Goal: Transaction & Acquisition: Purchase product/service

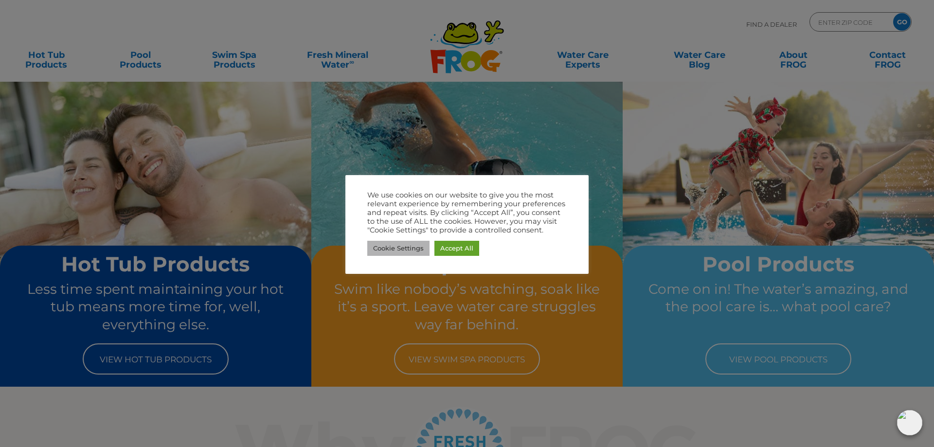
click at [397, 249] on link "Cookie Settings" at bounding box center [398, 248] width 62 height 15
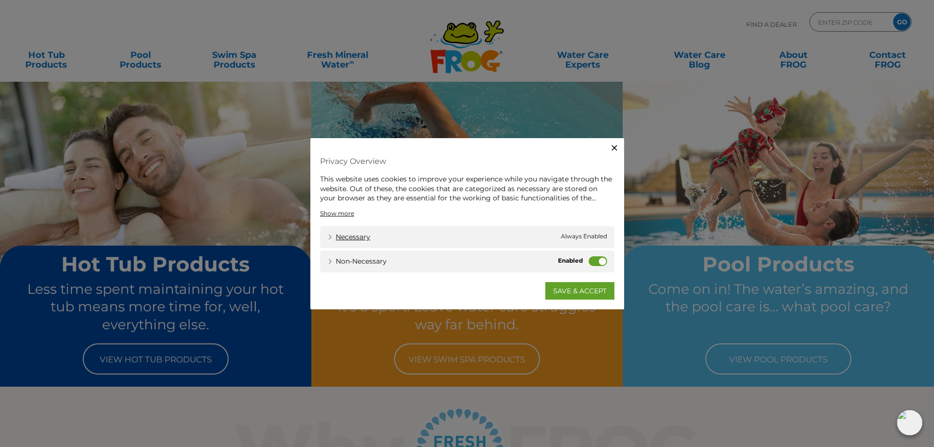
click at [340, 237] on link "Necessary" at bounding box center [348, 237] width 43 height 10
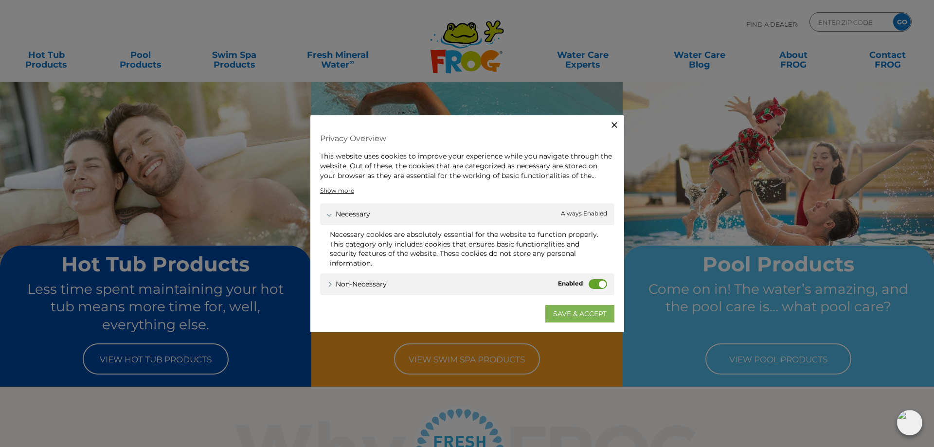
click at [594, 315] on link "SAVE & ACCEPT" at bounding box center [579, 314] width 69 height 18
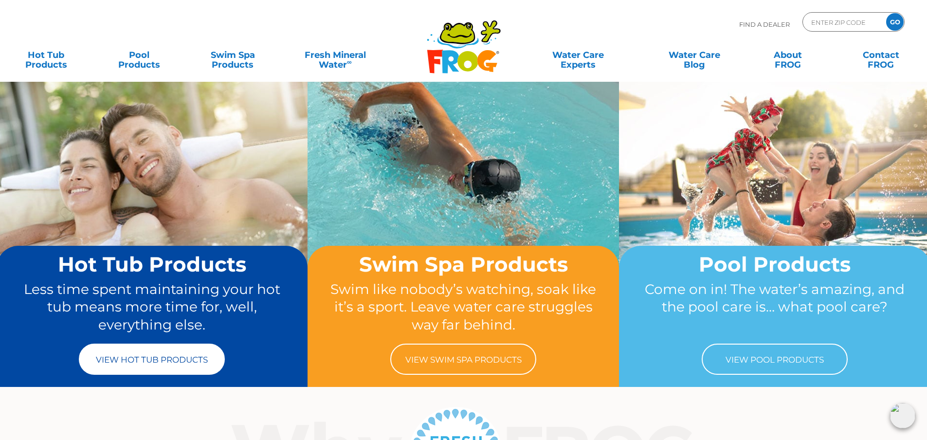
click at [153, 357] on link "View Hot Tub Products" at bounding box center [152, 358] width 146 height 31
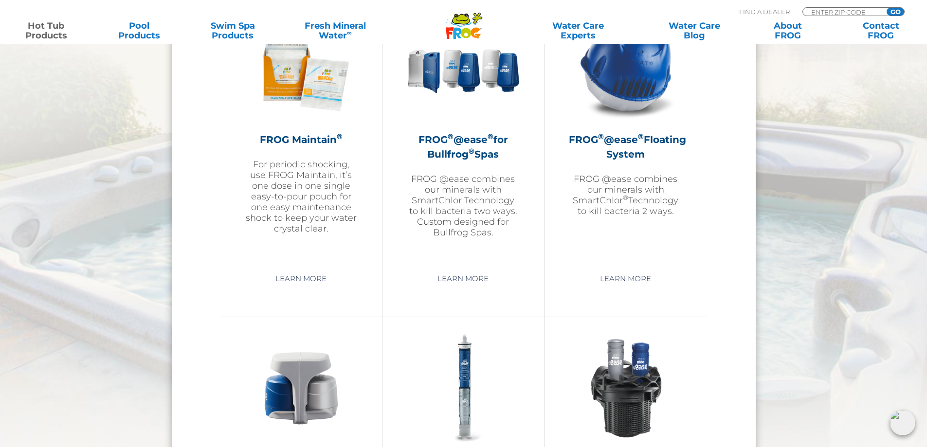
scroll to position [1119, 0]
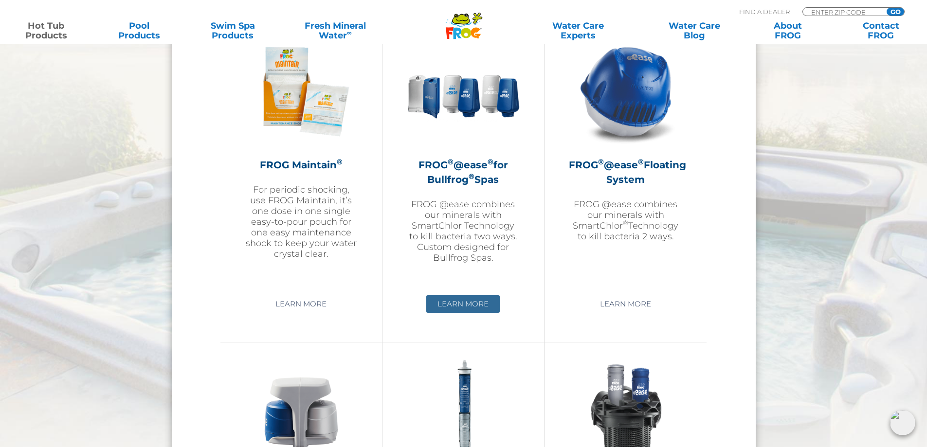
click at [466, 306] on link "Learn More" at bounding box center [462, 304] width 73 height 18
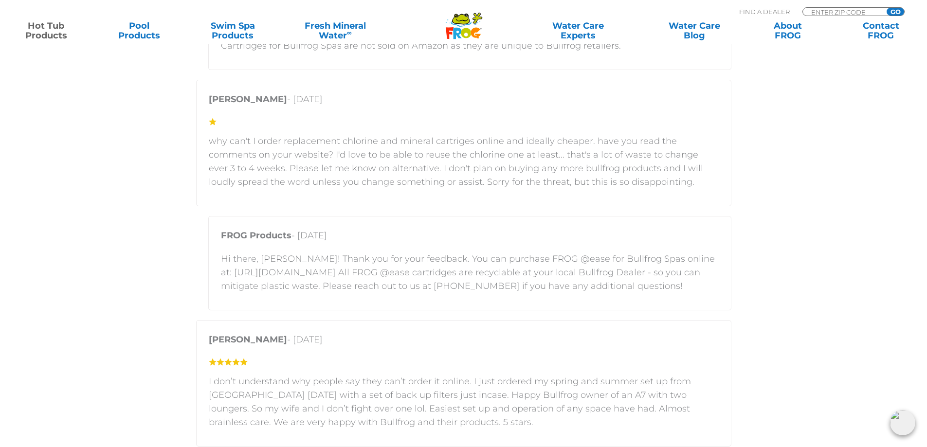
scroll to position [2108, 0]
